Goal: Navigation & Orientation: Find specific page/section

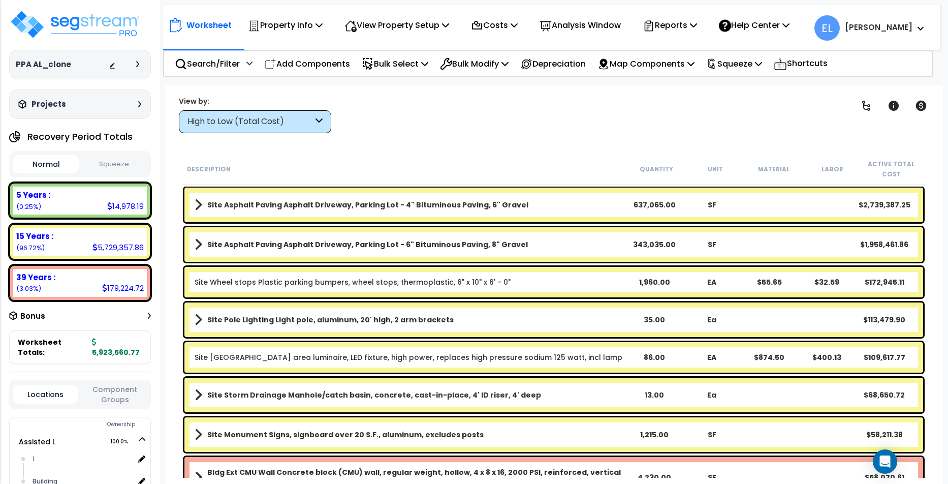
click at [600, 21] on p "Analysis Window" at bounding box center [580, 25] width 81 height 14
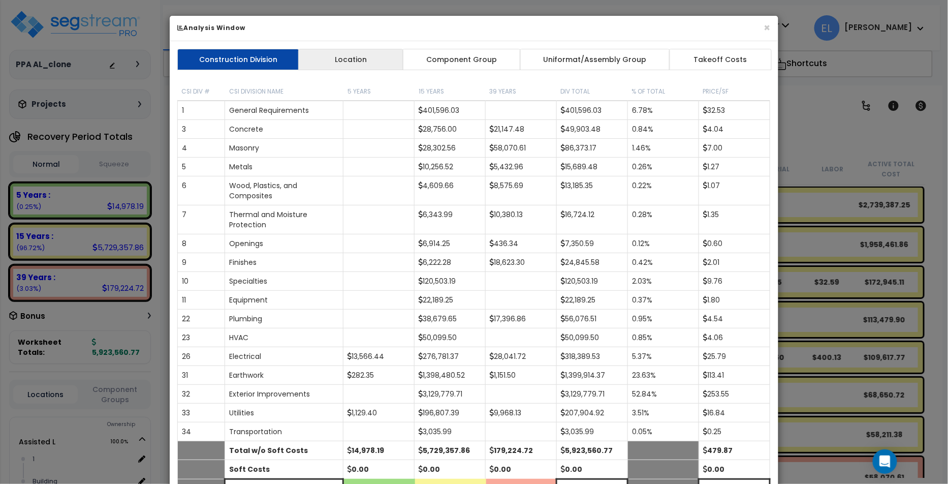
click at [342, 56] on link "Location" at bounding box center [350, 59] width 105 height 21
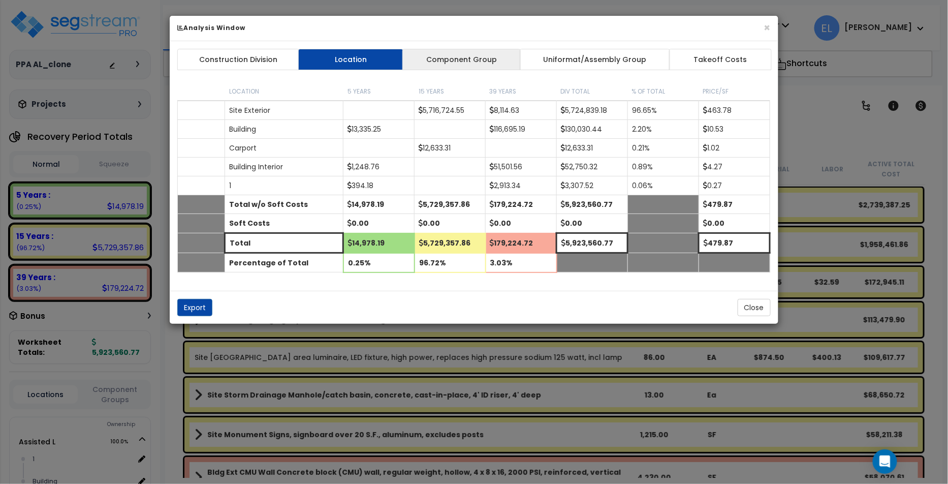
click at [456, 61] on link "Component Group" at bounding box center [461, 59] width 118 height 21
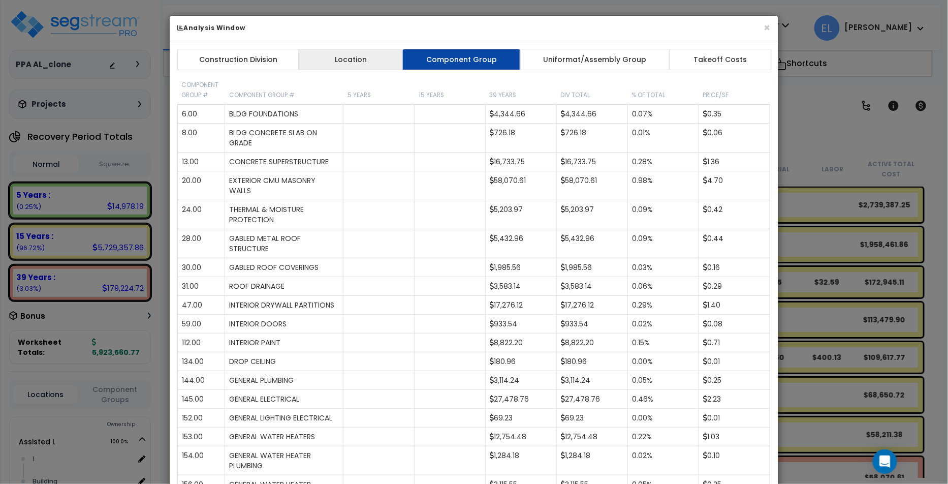
click at [353, 64] on link "Location" at bounding box center [350, 59] width 105 height 21
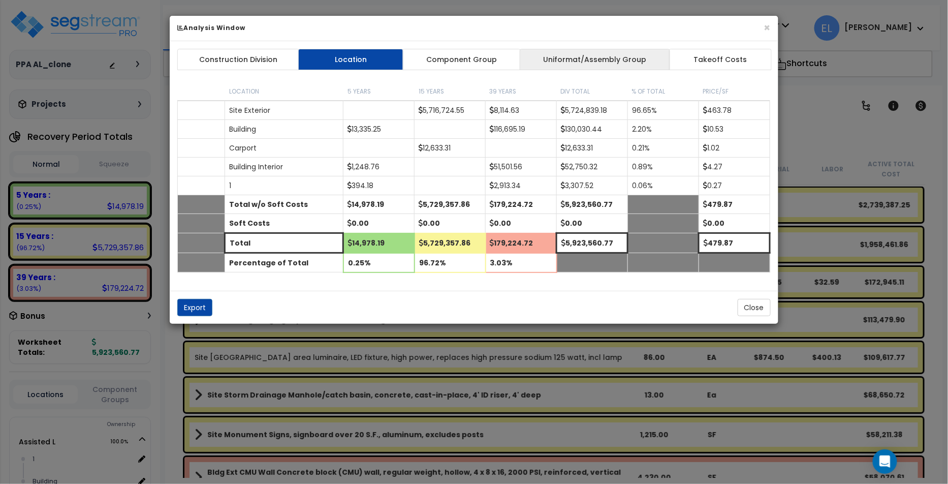
click at [539, 53] on link "Uniformat/Assembly Group" at bounding box center [595, 59] width 150 height 21
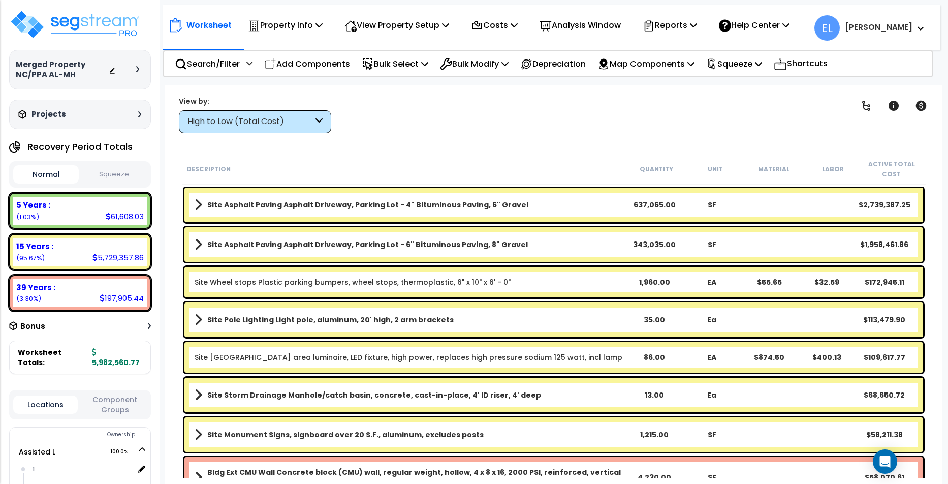
scroll to position [16, 0]
